Goal: Task Accomplishment & Management: Complete application form

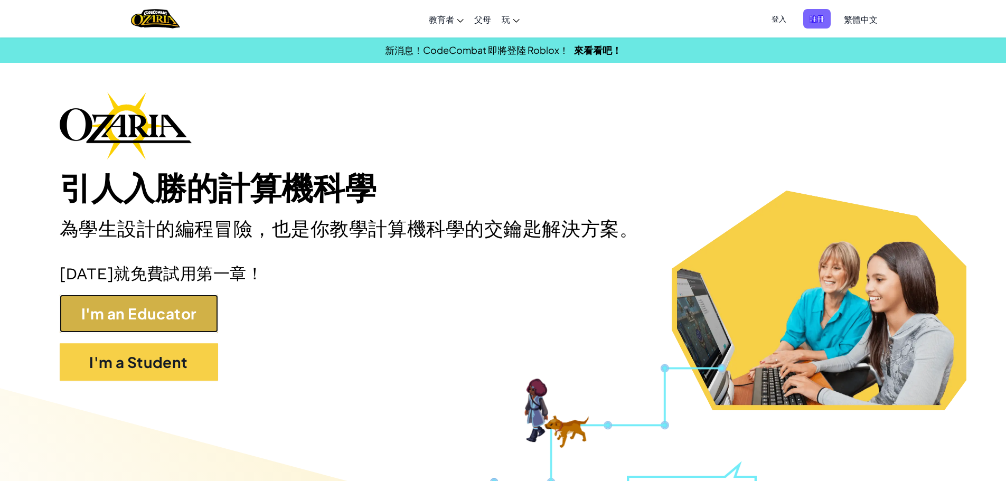
click at [145, 313] on button "I'm an Educator" at bounding box center [139, 314] width 158 height 38
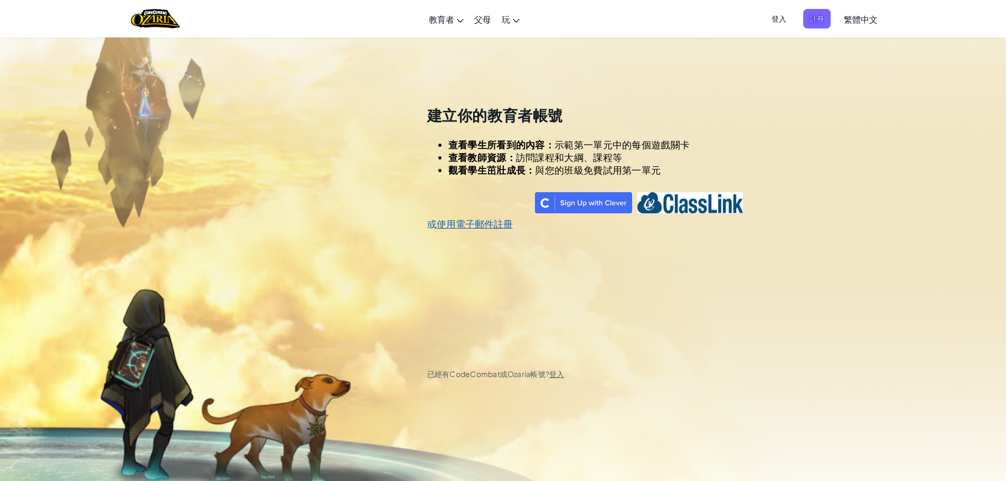
scroll to position [37, 0]
